Goal: Task Accomplishment & Management: Complete application form

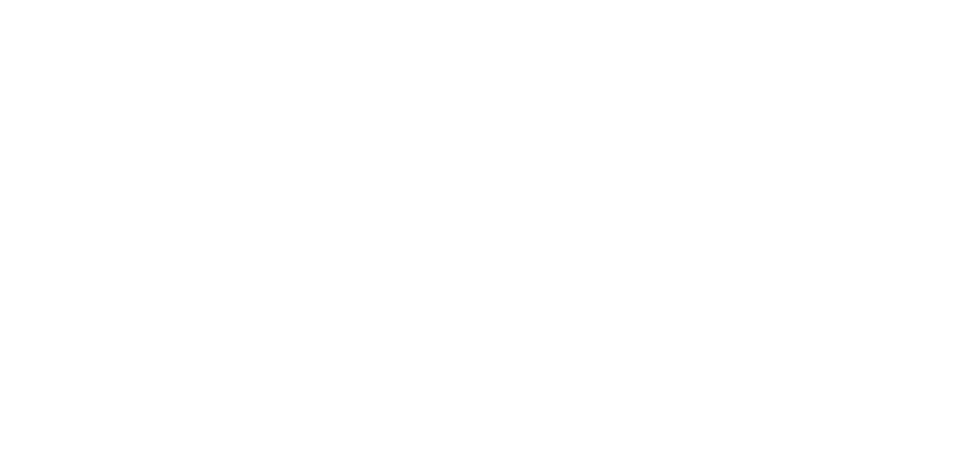
click at [68, 0] on html at bounding box center [489, 0] width 979 height 0
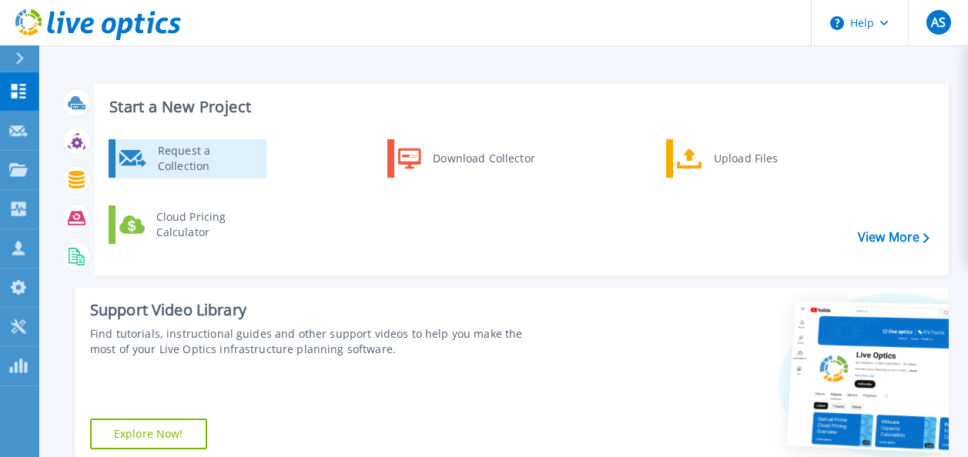
click at [206, 149] on div "Request a Collection" at bounding box center [206, 158] width 112 height 31
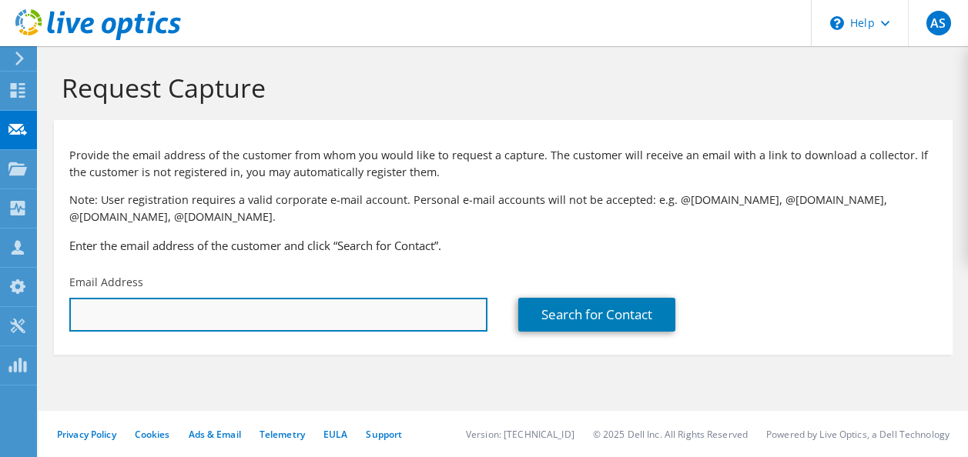
click at [282, 310] on input "text" at bounding box center [278, 315] width 418 height 34
paste input "[PERSON_NAME][EMAIL_ADDRESS][DOMAIN_NAME]"
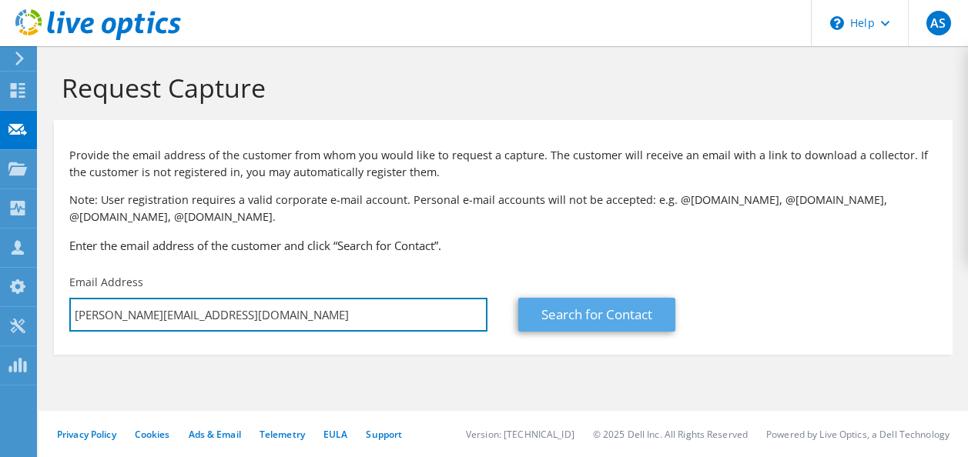
type input "[PERSON_NAME][EMAIL_ADDRESS][DOMAIN_NAME]"
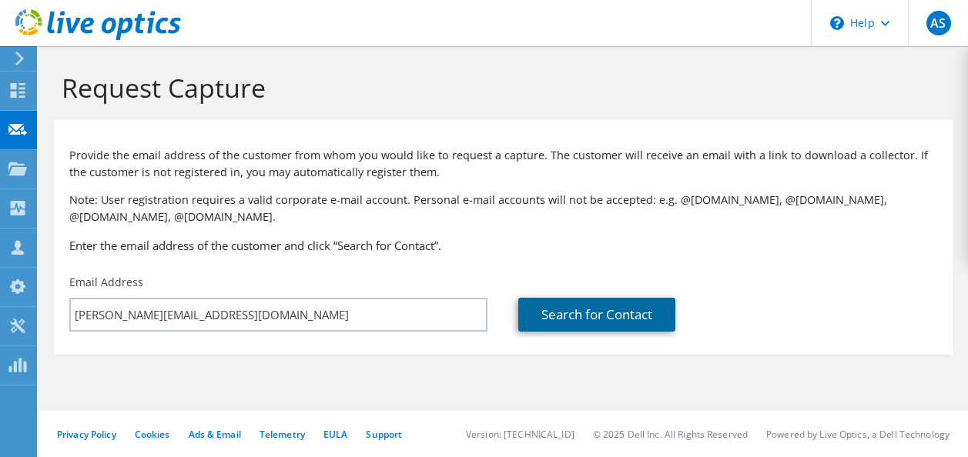
click at [589, 315] on link "Search for Contact" at bounding box center [596, 315] width 157 height 34
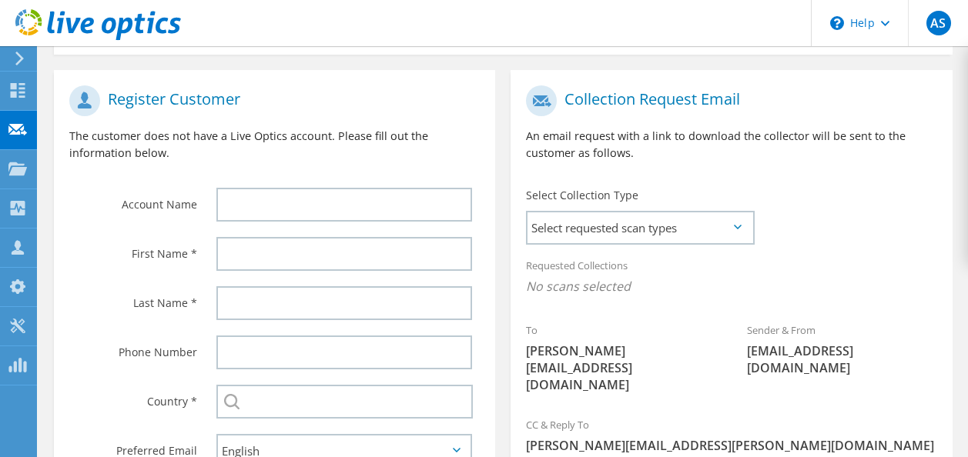
scroll to position [308, 0]
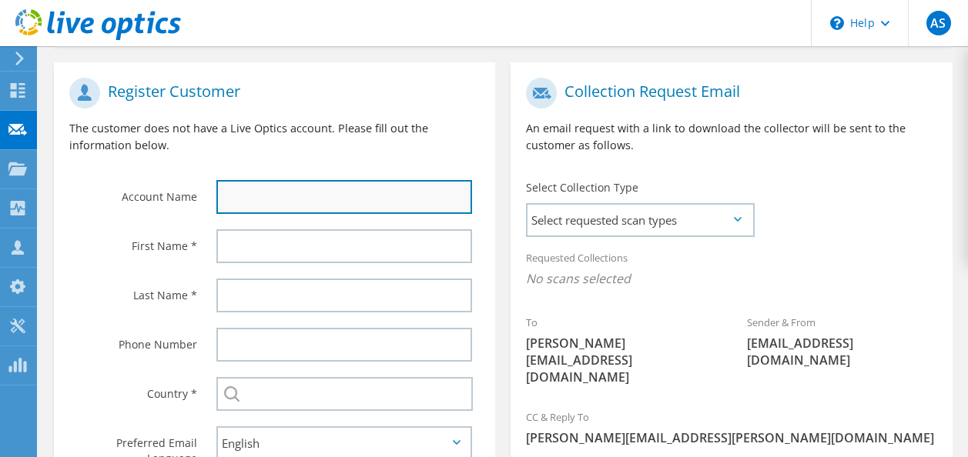
click at [314, 186] on input "text" at bounding box center [344, 197] width 256 height 34
click at [315, 186] on input "text" at bounding box center [344, 197] width 256 height 34
type input "VYSPA LIMITED"
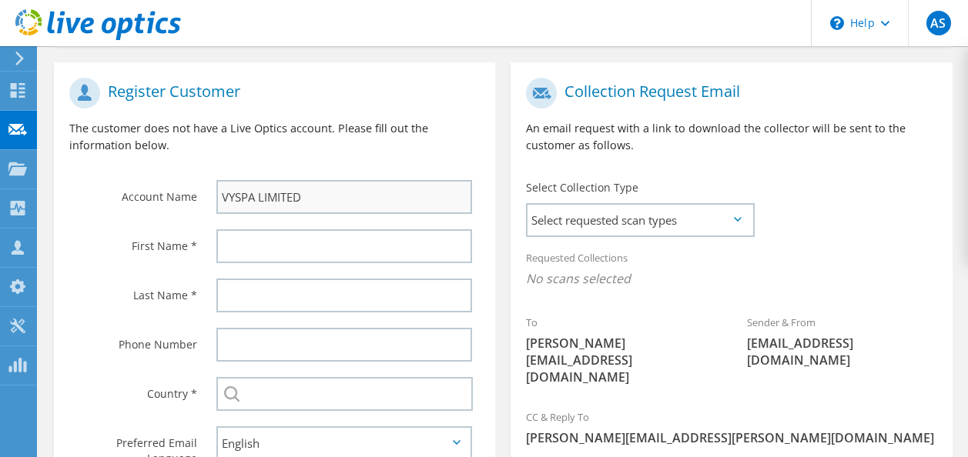
type input "Habib"
type input "Datoo"
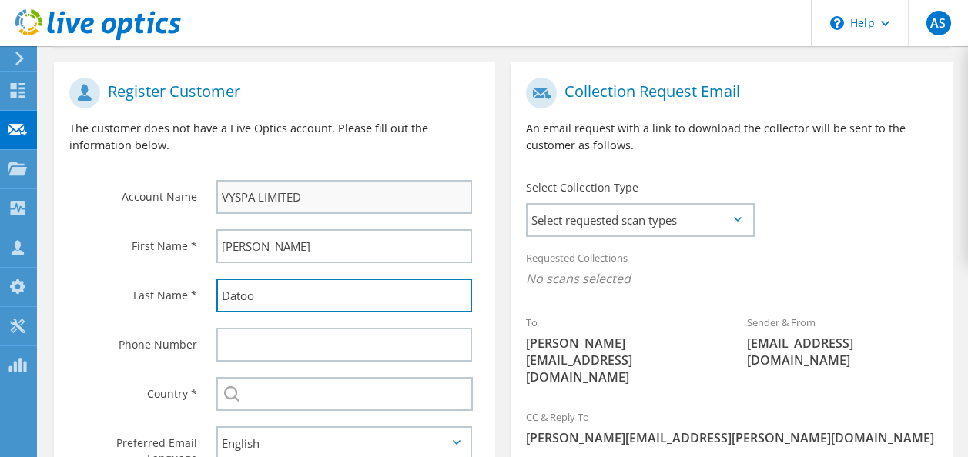
type input "02035150487"
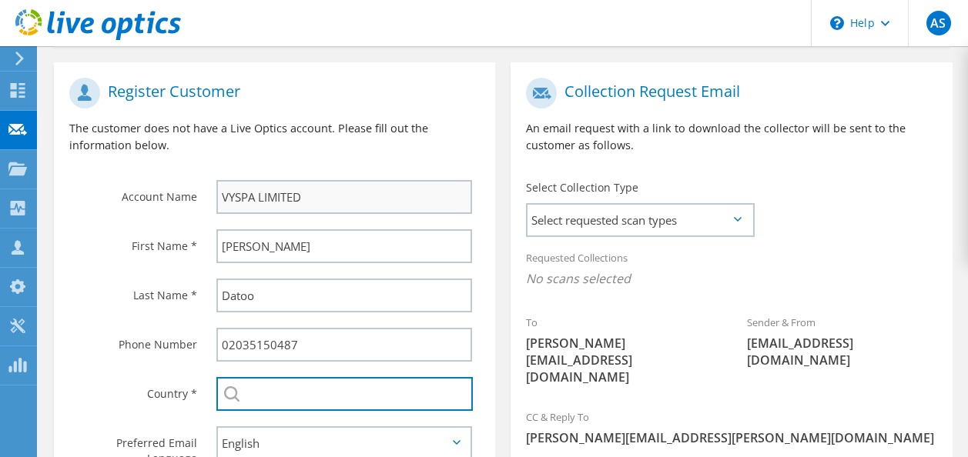
type input "United Kingdom"
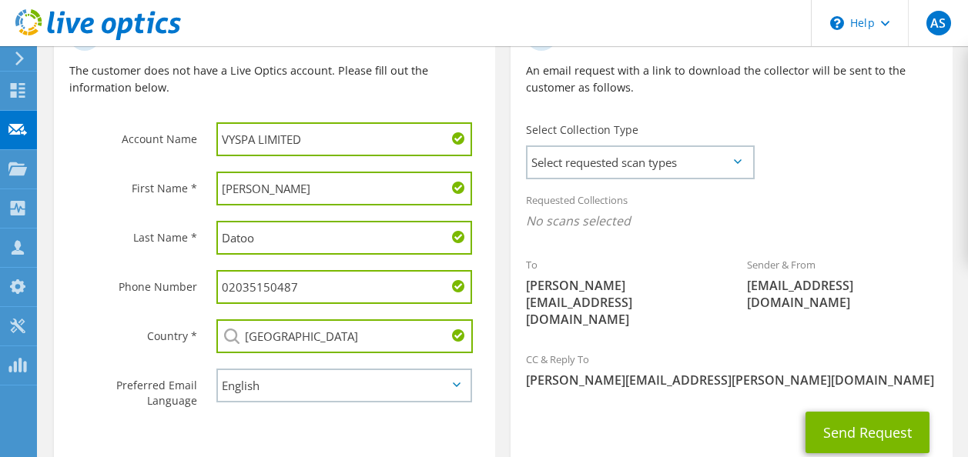
scroll to position [359, 0]
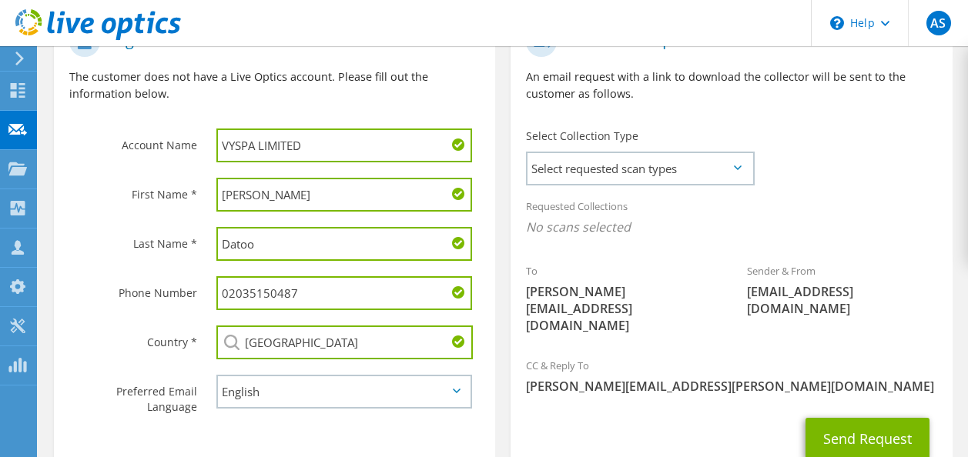
drag, startPoint x: 291, startPoint y: 198, endPoint x: 202, endPoint y: 204, distance: 89.5
click at [202, 204] on div "Habib" at bounding box center [348, 194] width 294 height 49
type input "Nigel"
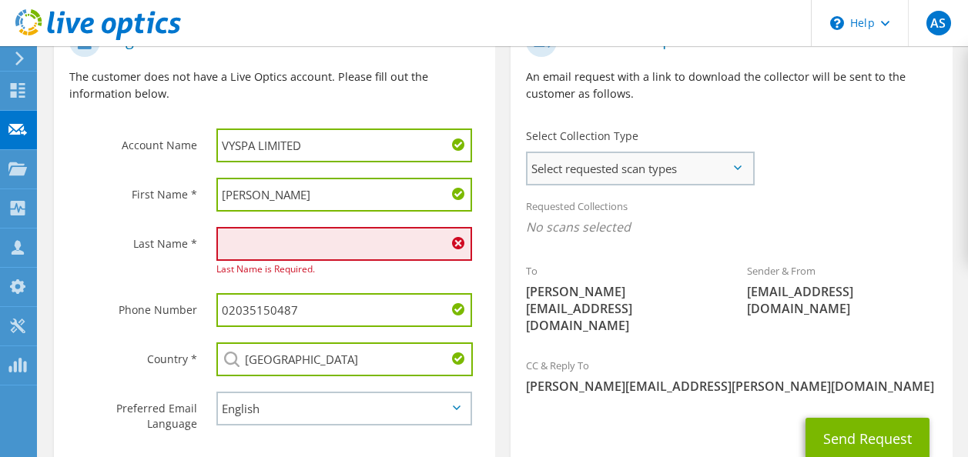
click at [640, 167] on span "Select requested scan types" at bounding box center [639, 168] width 225 height 31
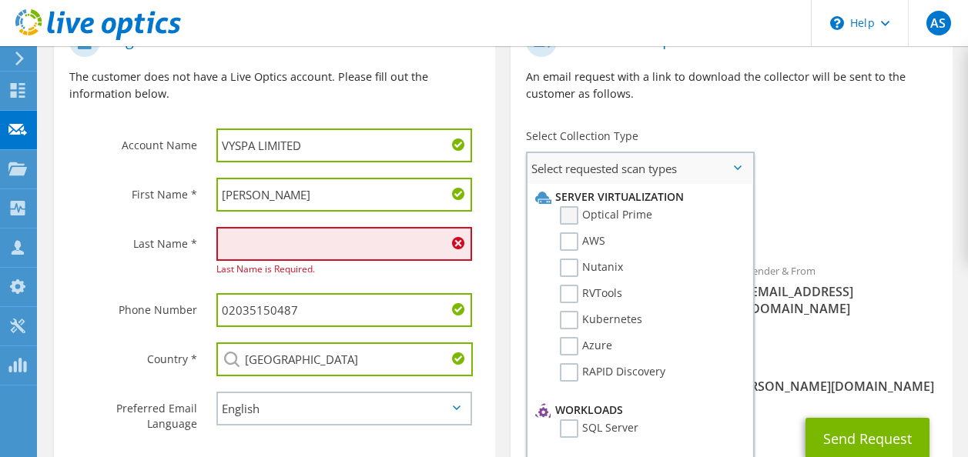
click at [565, 212] on label "Optical Prime" at bounding box center [606, 215] width 92 height 18
click at [0, 0] on input "Optical Prime" at bounding box center [0, 0] width 0 height 0
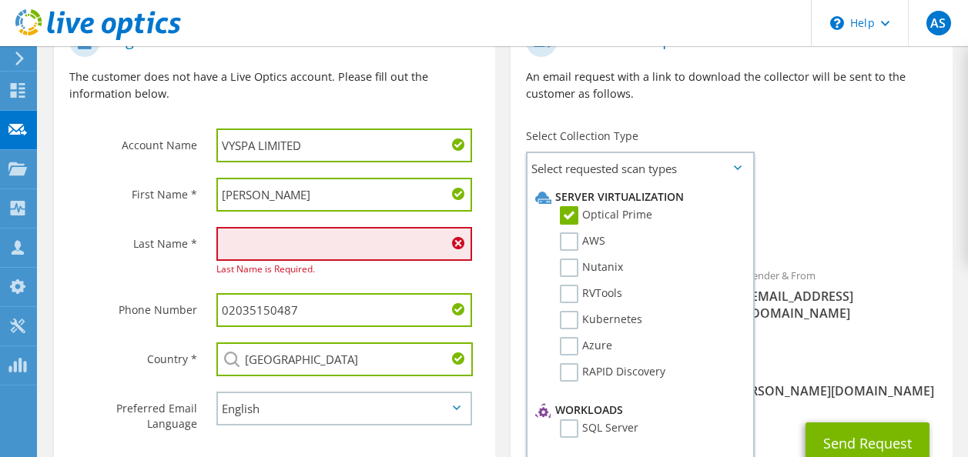
drag, startPoint x: 258, startPoint y: 242, endPoint x: 276, endPoint y: 243, distance: 18.5
click at [259, 242] on input "text" at bounding box center [344, 244] width 256 height 34
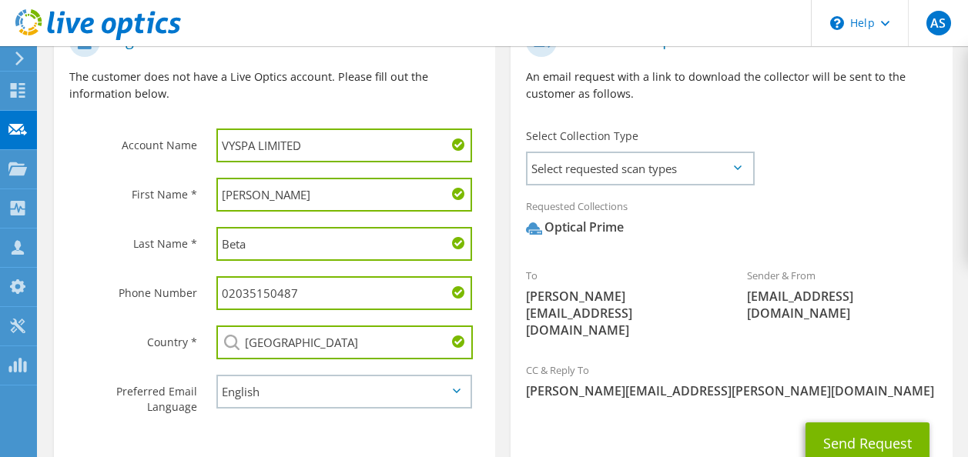
type input "Beta"
drag, startPoint x: 576, startPoint y: 419, endPoint x: 577, endPoint y: 410, distance: 8.5
click at [577, 418] on div "Send Request" at bounding box center [730, 443] width 441 height 57
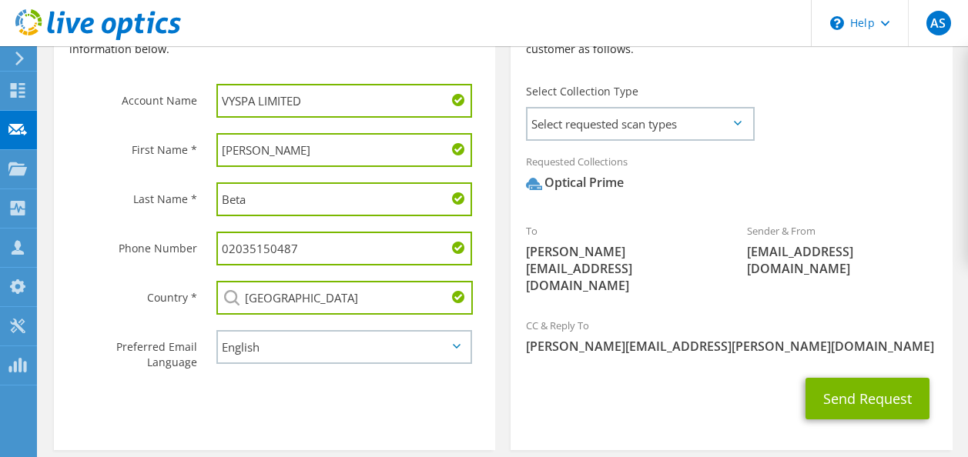
scroll to position [436, 0]
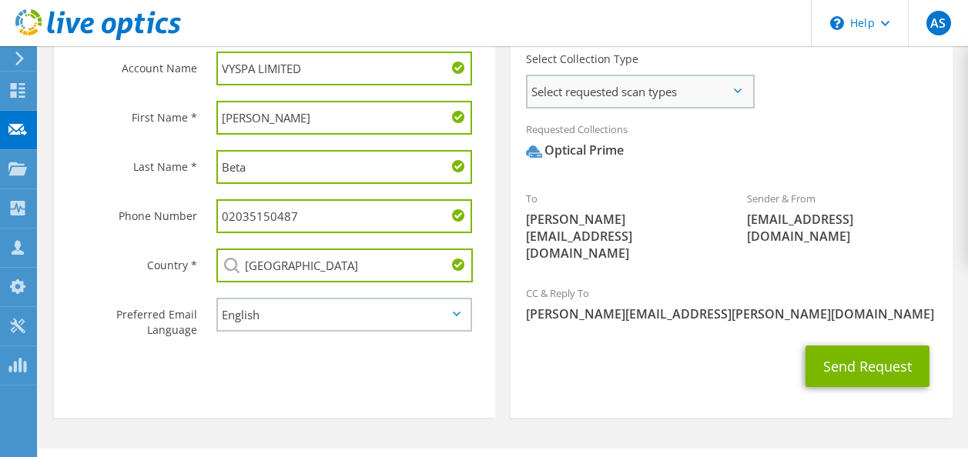
click at [626, 95] on span "Select requested scan types" at bounding box center [639, 91] width 225 height 31
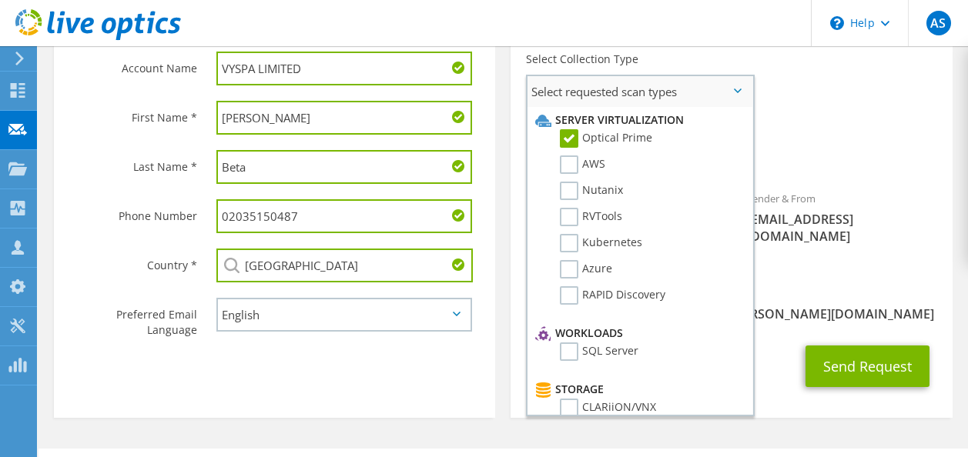
click at [575, 137] on label "Optical Prime" at bounding box center [606, 138] width 92 height 18
click at [0, 0] on input "Optical Prime" at bounding box center [0, 0] width 0 height 0
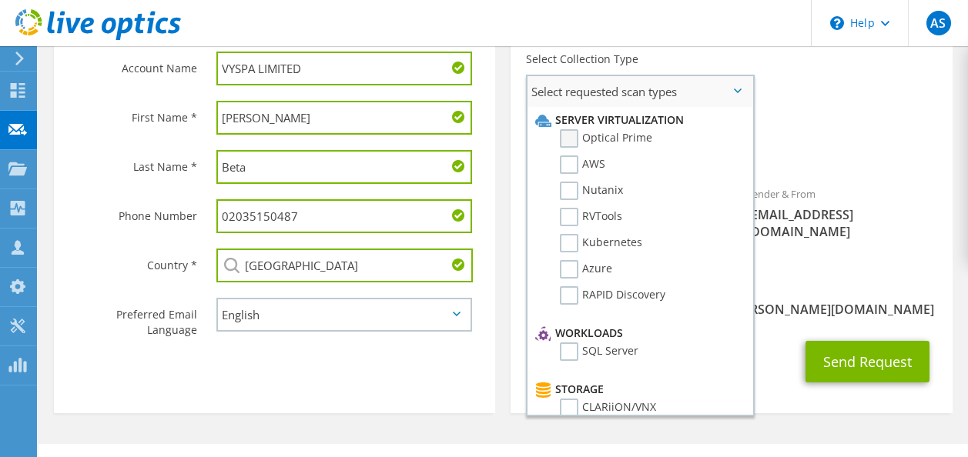
click at [576, 138] on label "Optical Prime" at bounding box center [606, 138] width 92 height 18
click at [0, 0] on input "Optical Prime" at bounding box center [0, 0] width 0 height 0
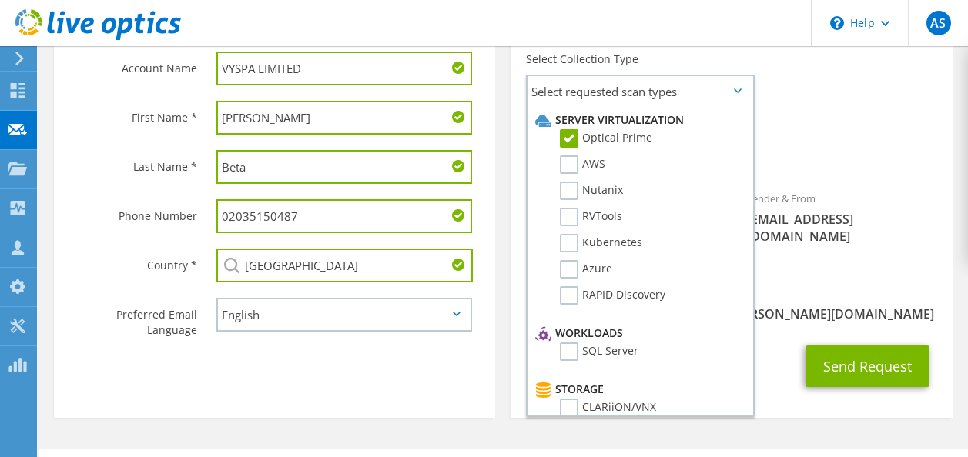
click at [866, 137] on div "Requested Collections No scans selected Optical Prime" at bounding box center [730, 144] width 441 height 62
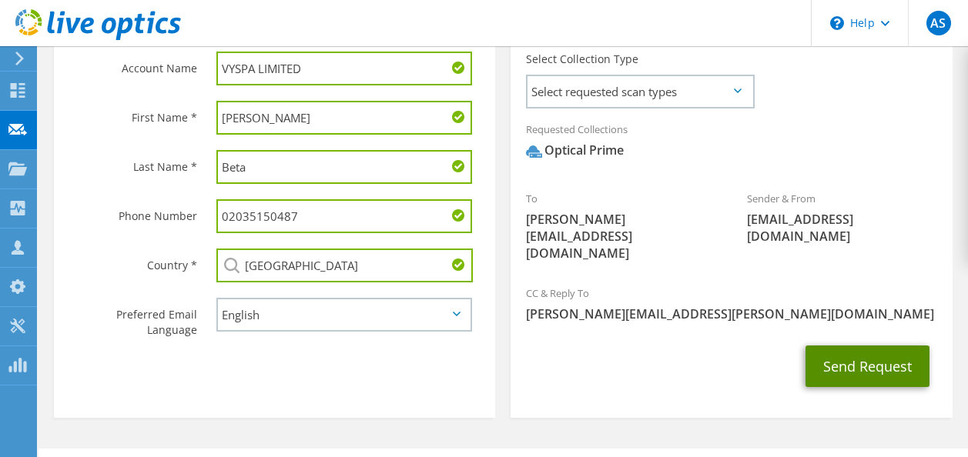
click at [850, 346] on button "Send Request" at bounding box center [867, 367] width 124 height 42
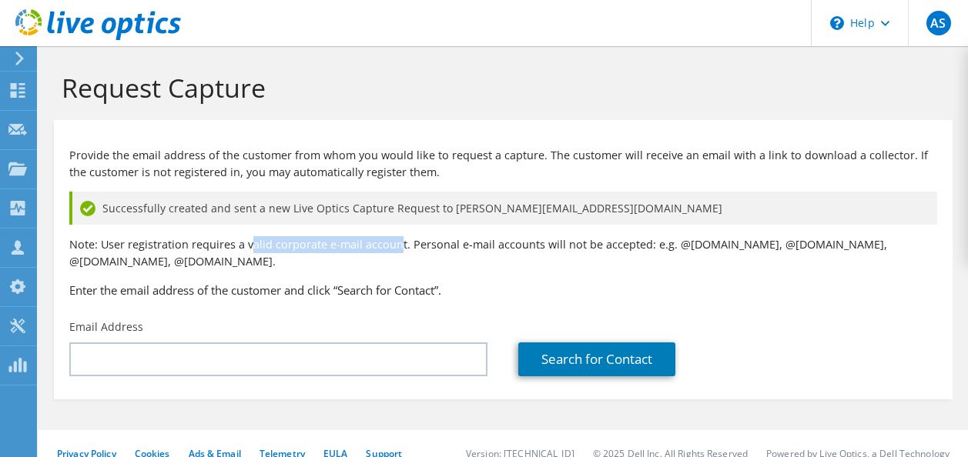
drag, startPoint x: 365, startPoint y: 243, endPoint x: 398, endPoint y: 246, distance: 33.2
click at [398, 246] on p "Note: User registration requires a valid corporate e-mail account. Personal e-m…" at bounding box center [502, 253] width 867 height 34
drag, startPoint x: 399, startPoint y: 248, endPoint x: 506, endPoint y: 276, distance: 110.5
click at [506, 277] on div "Provide the email address of the customer from whom you would like to request a…" at bounding box center [503, 220] width 898 height 184
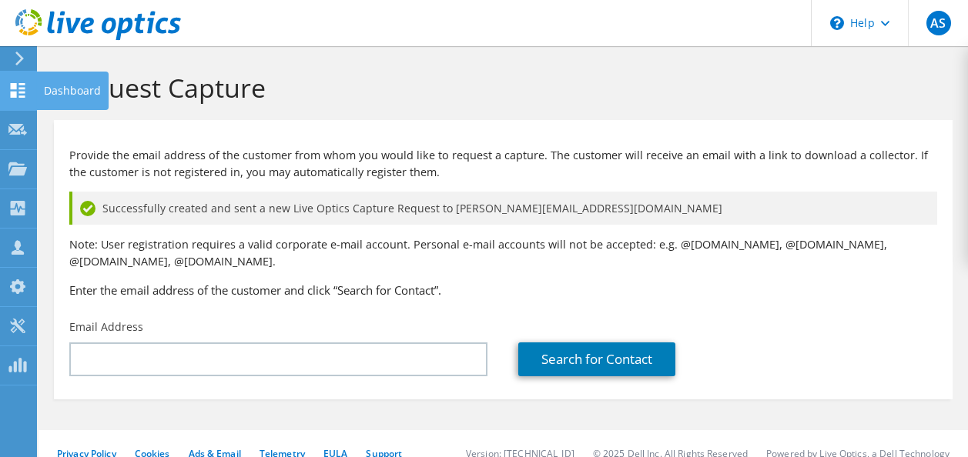
click at [49, 89] on div "Dashboard" at bounding box center [72, 91] width 72 height 38
